Goal: Transaction & Acquisition: Book appointment/travel/reservation

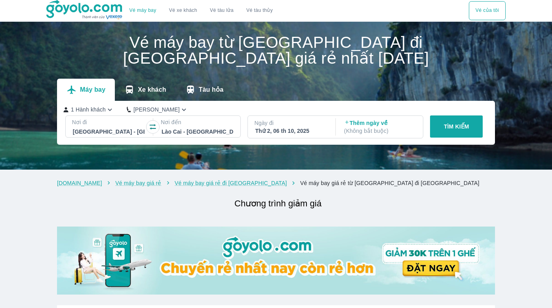
click at [355, 131] on p "( Không bắt buộc )" at bounding box center [380, 131] width 72 height 8
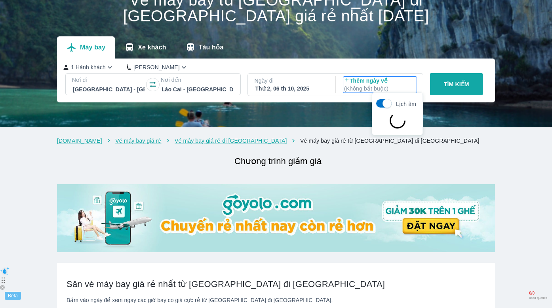
scroll to position [46, 0]
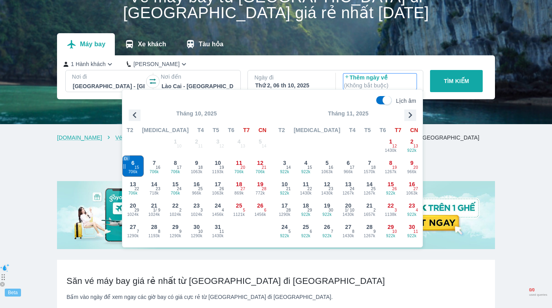
click at [411, 114] on icon "button" at bounding box center [410, 115] width 12 height 12
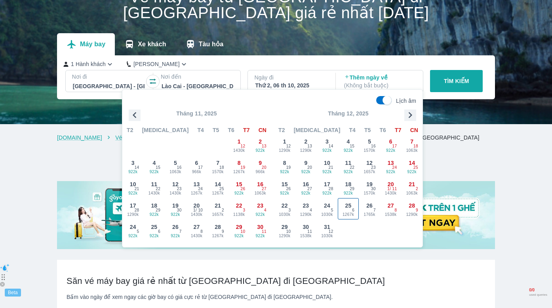
click at [343, 204] on div "25 1267k 6" at bounding box center [348, 209] width 21 height 21
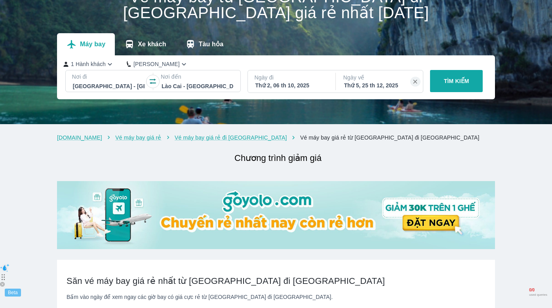
click at [429, 84] on div "Nơi đi [GEOGRAPHIC_DATA] - [GEOGRAPHIC_DATA] Nơi đến [GEOGRAPHIC_DATA] Ngày đi …" at bounding box center [273, 83] width 421 height 26
click at [450, 81] on p "TÌM KIẾM" at bounding box center [456, 81] width 25 height 8
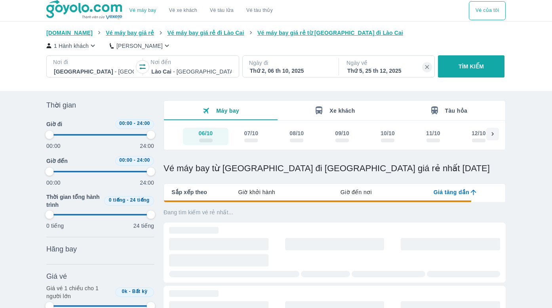
type input "97.9166666666667"
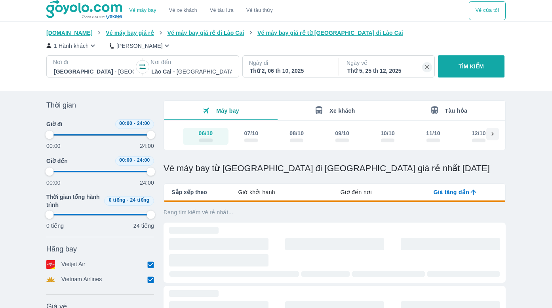
type input "97.9166666666667"
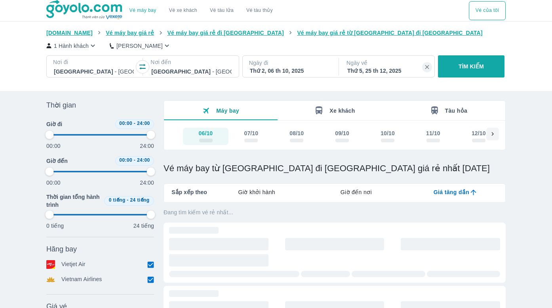
type input "97.9166666666667"
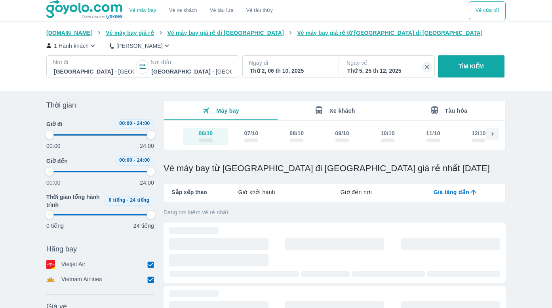
type input "97.9166666666667"
click at [306, 73] on div "Thứ 2, 06 th 10, 2025" at bounding box center [290, 71] width 80 height 8
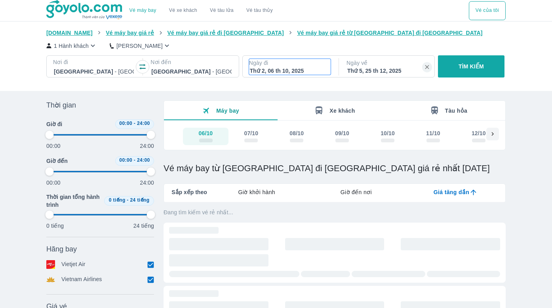
type input "97.9166666666667"
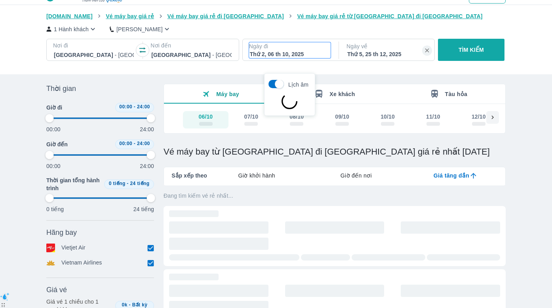
scroll to position [46, 0]
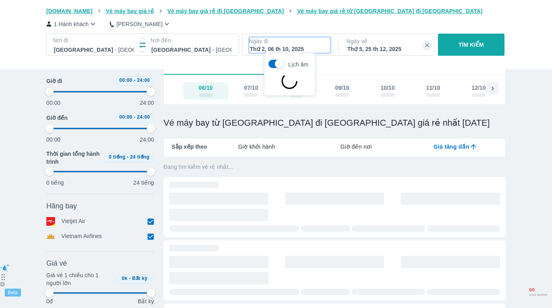
type input "97.9166666666667"
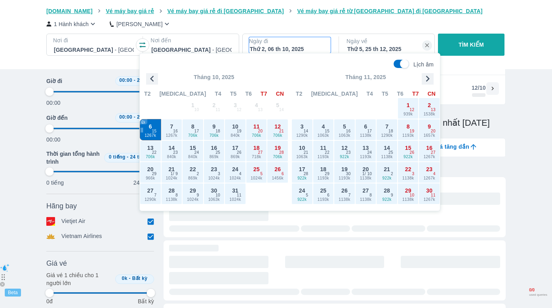
type input "97.9166666666667"
click at [425, 80] on icon "button" at bounding box center [427, 79] width 12 height 12
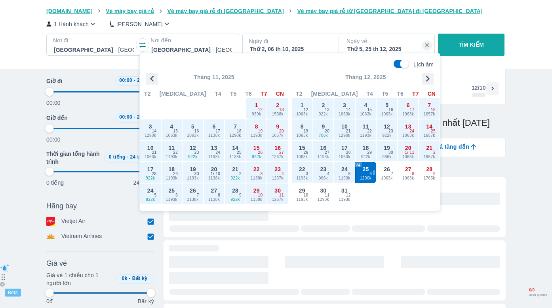
type input "97.9166666666667"
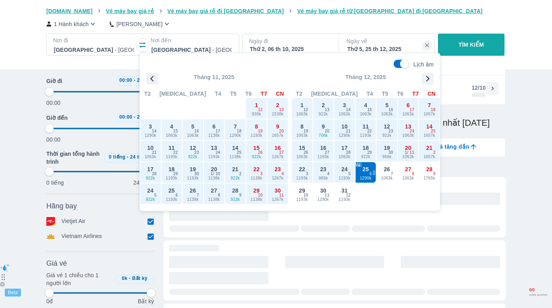
type input "97.9166666666667"
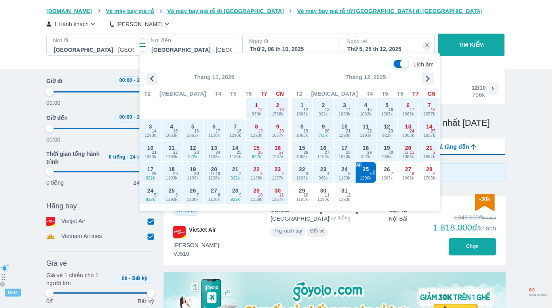
type input "97.9166666666667"
click at [389, 46] on div "Thứ 5, 25 th 12, 2025" at bounding box center [387, 49] width 80 height 8
type input "97.9166666666667"
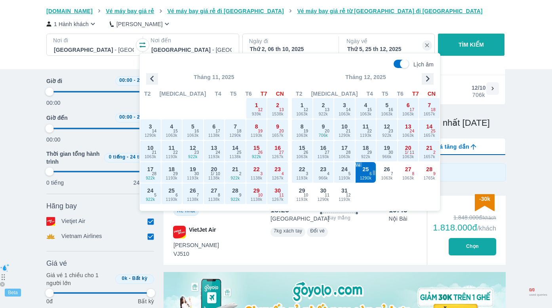
type input "97.9166666666667"
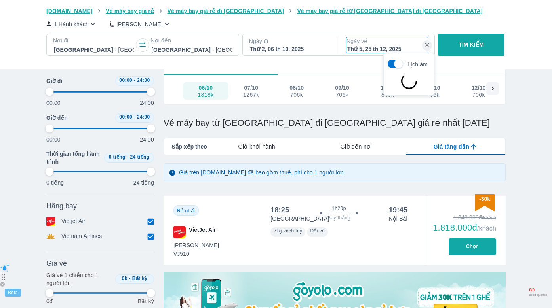
type input "97.9166666666667"
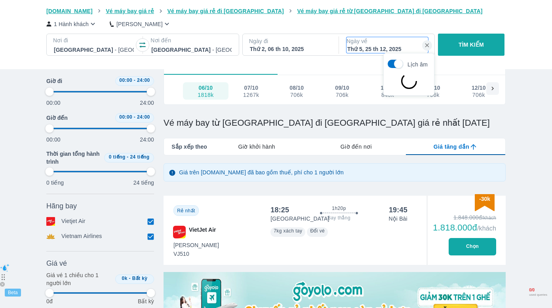
type input "97.9166666666667"
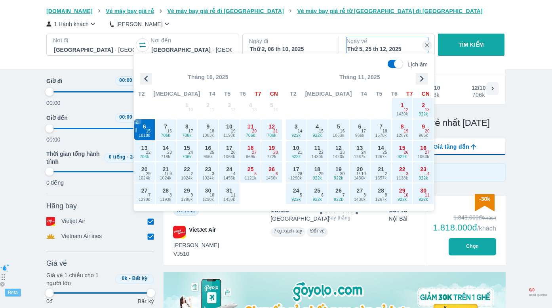
type input "97.9166666666667"
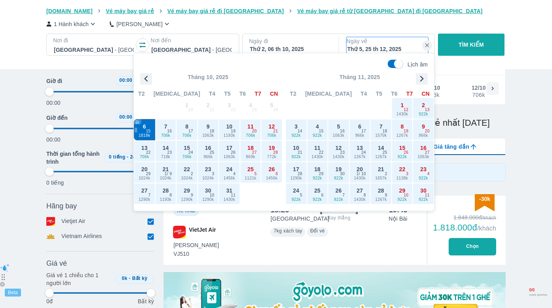
type input "97.9166666666667"
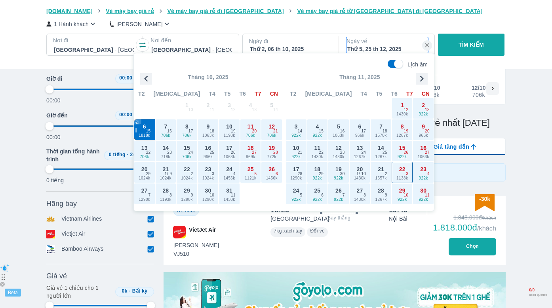
type input "97.9166666666667"
click at [424, 79] on icon "button" at bounding box center [422, 79] width 12 height 12
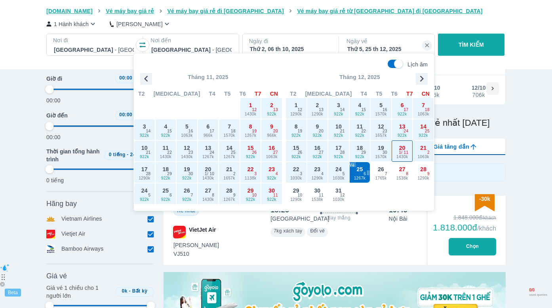
type input "97.9166666666667"
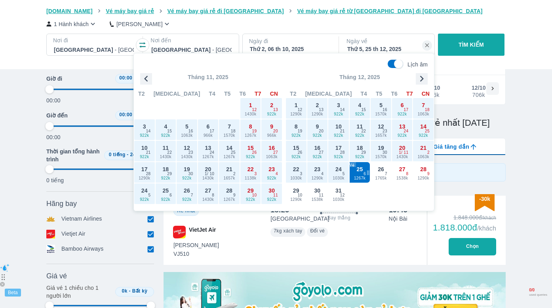
type input "97.9166666666667"
click at [294, 198] on span "1290k" at bounding box center [296, 200] width 21 height 6
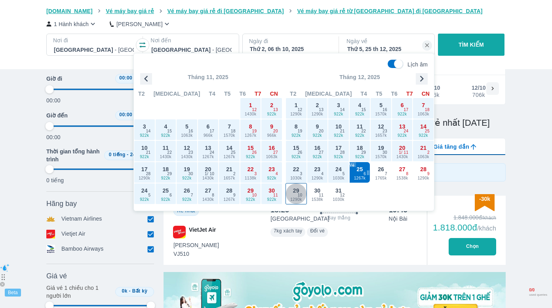
type input "97.9166666666667"
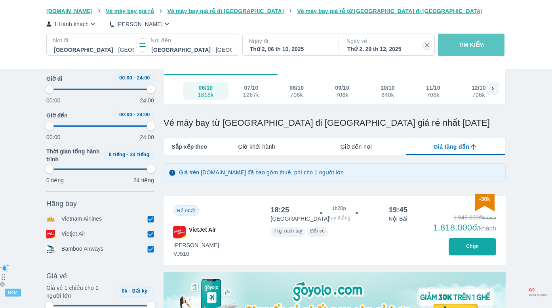
type input "97.9166666666667"
click at [459, 51] on button "TÌM KIẾM" at bounding box center [471, 45] width 66 height 22
type input "97.9166666666667"
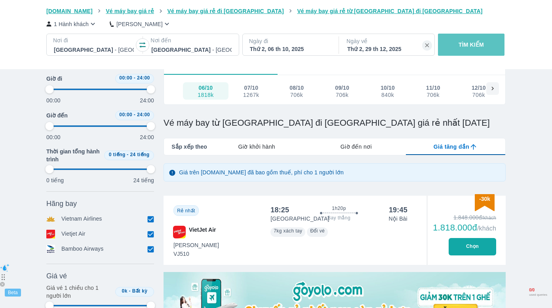
type input "97.9166666666667"
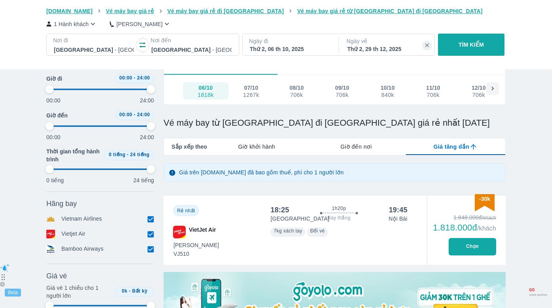
type input "97.9166666666667"
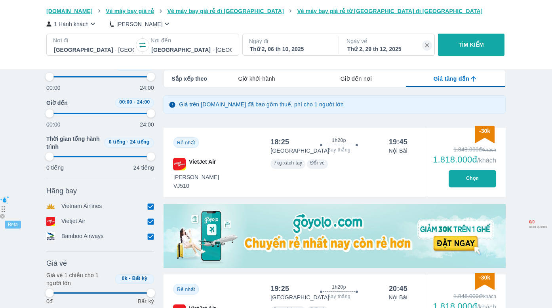
type input "97.9166666666667"
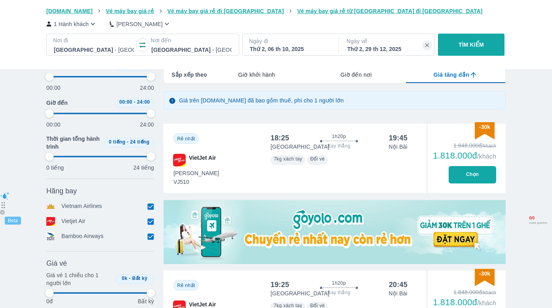
type input "97.9166666666667"
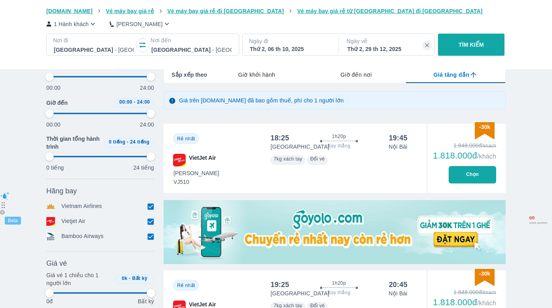
type input "97.9166666666667"
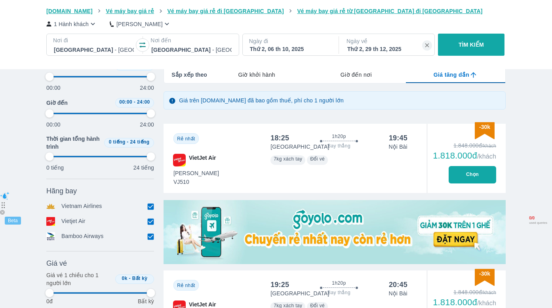
type input "97.9166666666667"
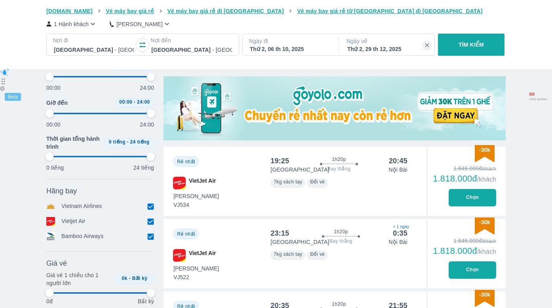
type input "97.9166666666667"
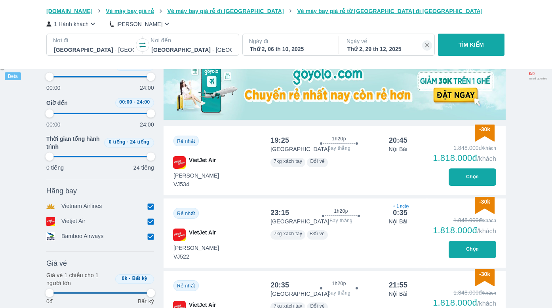
type input "97.9166666666667"
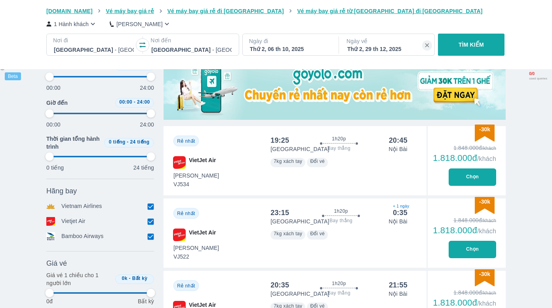
type input "97.9166666666667"
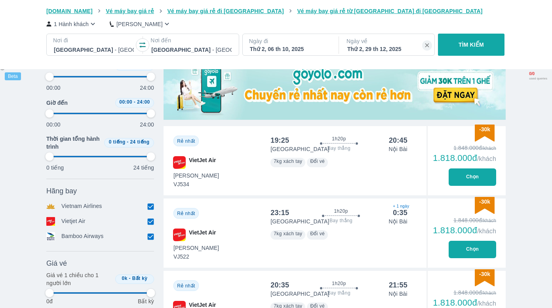
type input "97.9166666666667"
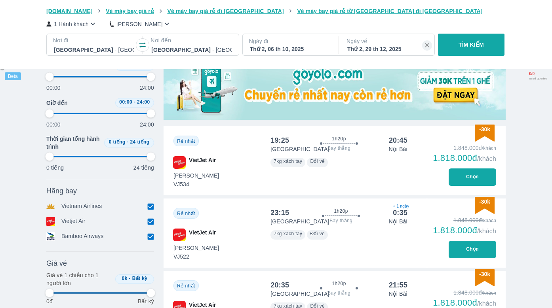
type input "97.9166666666667"
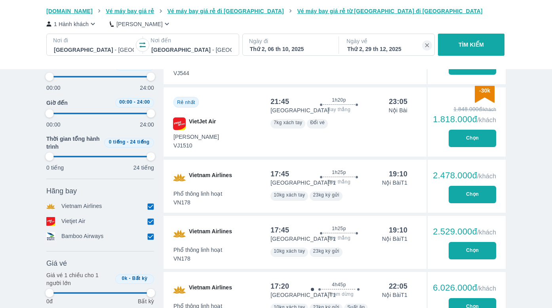
type input "97.9166666666667"
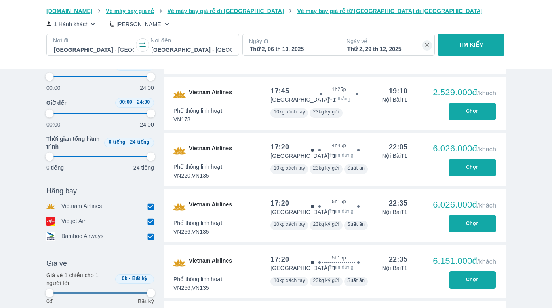
type input "97.9166666666667"
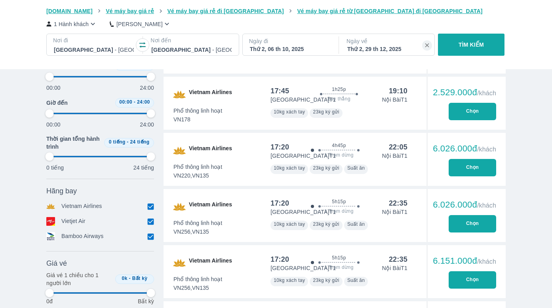
type input "97.9166666666667"
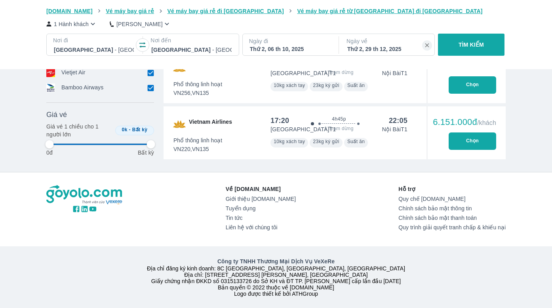
scroll to position [856, 0]
type input "97.9166666666667"
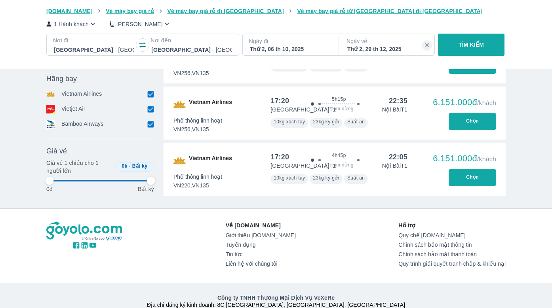
type input "97.9166666666667"
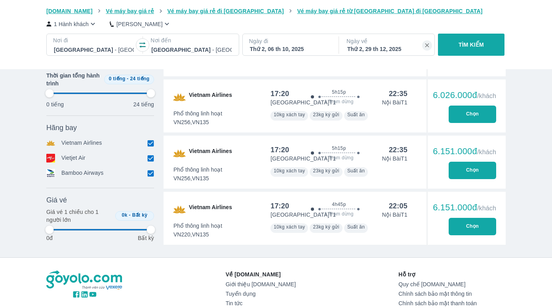
type input "97.9166666666667"
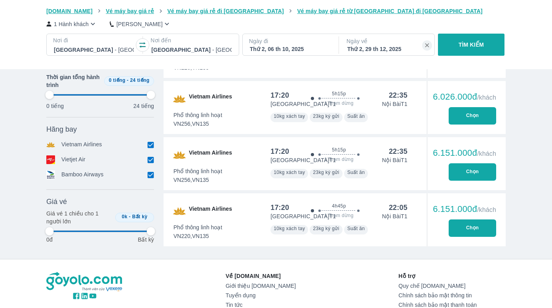
type input "97.9166666666667"
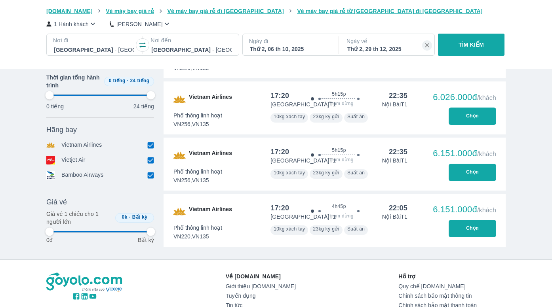
type input "97.9166666666667"
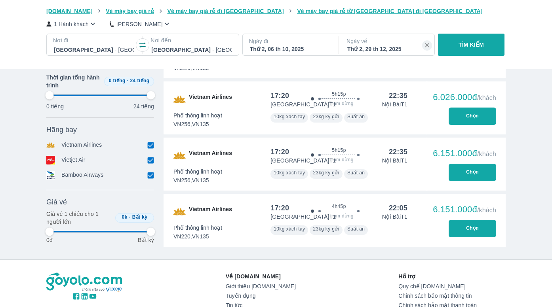
type input "97.9166666666667"
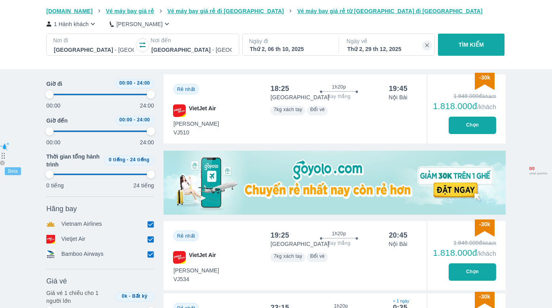
scroll to position [0, 0]
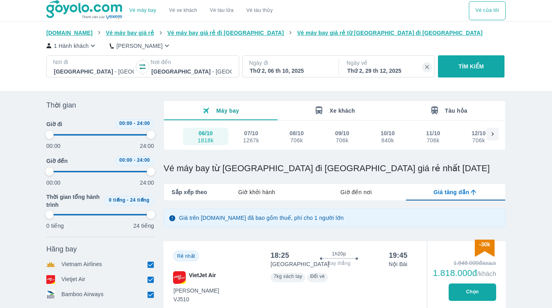
type input "97.9166666666667"
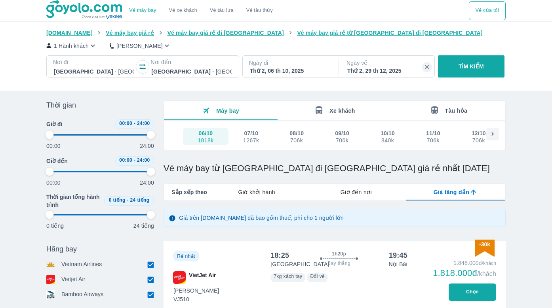
type input "97.9166666666667"
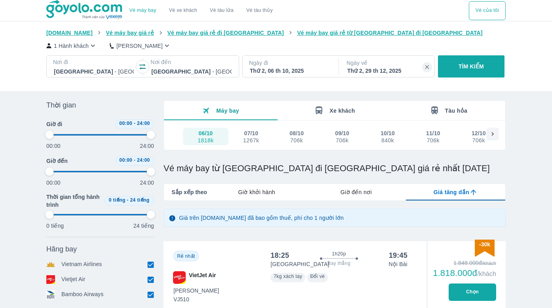
type input "97.9166666666667"
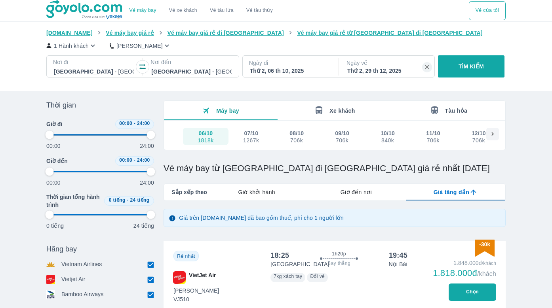
type input "97.9166666666667"
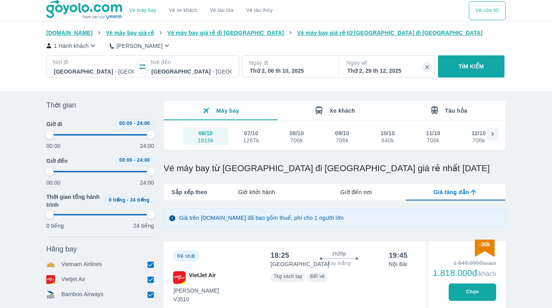
type input "97.9166666666667"
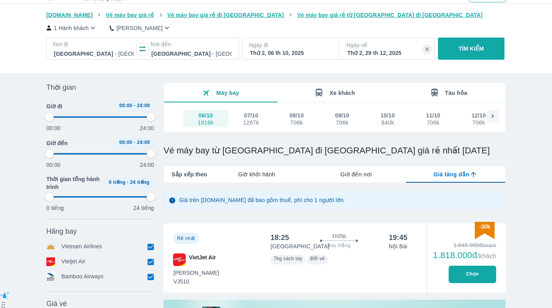
scroll to position [23, 0]
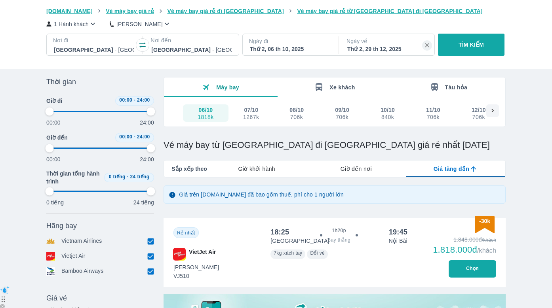
type input "97.9166666666667"
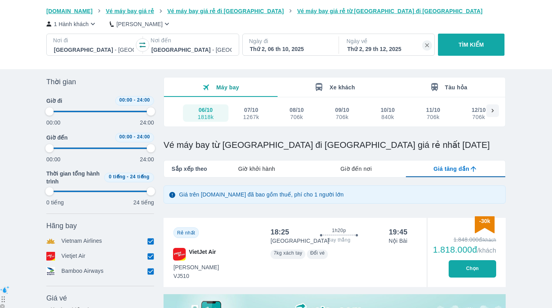
type input "97.9166666666667"
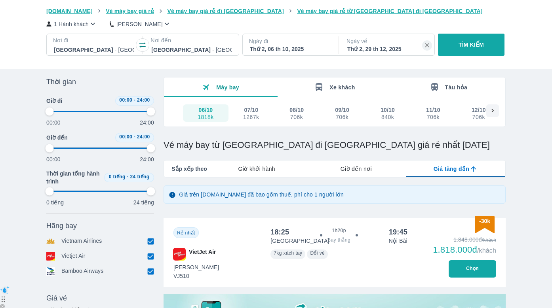
type input "97.9166666666667"
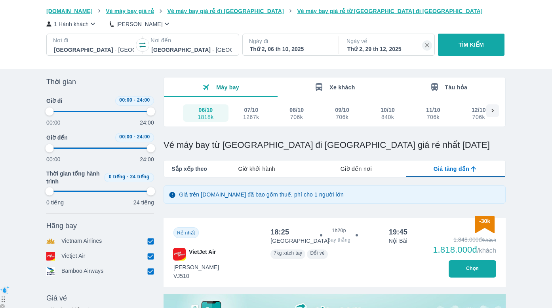
type input "97.9166666666667"
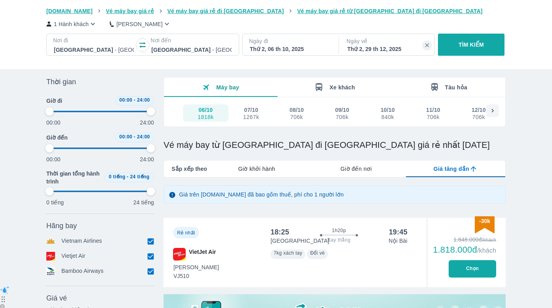
type input "97.9166666666667"
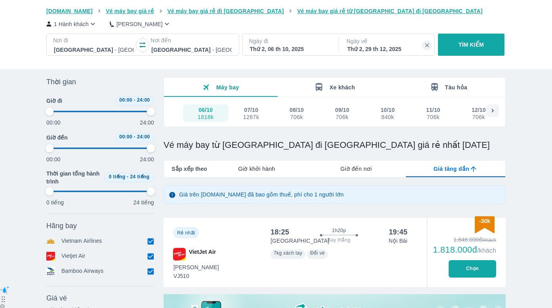
type input "97.9166666666667"
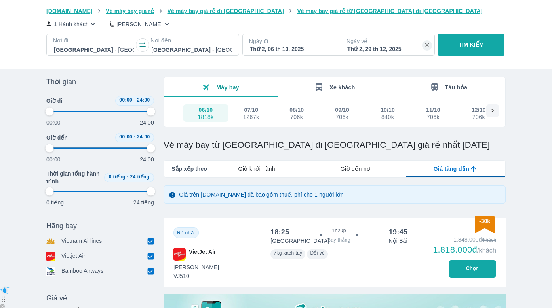
type input "97.9166666666667"
